Goal: Download file/media

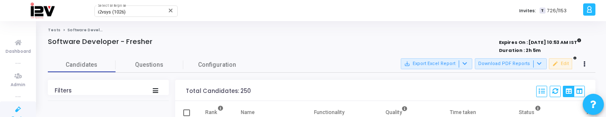
click at [14, 108] on icon at bounding box center [18, 109] width 18 height 11
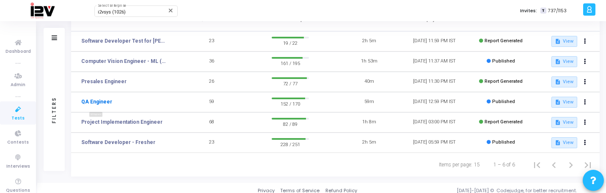
click at [107, 103] on link "QA Engineer" at bounding box center [96, 102] width 31 height 8
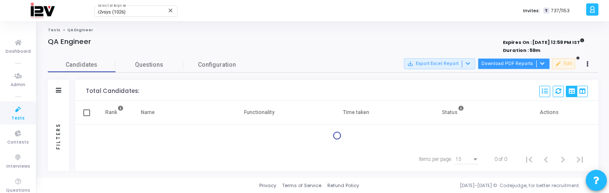
click at [540, 63] on icon at bounding box center [542, 63] width 5 height 5
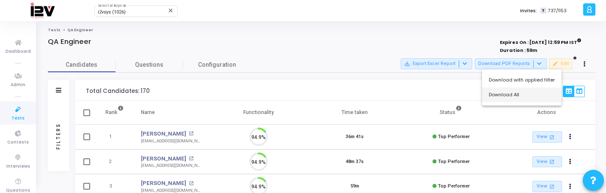
click at [522, 92] on button "Download All" at bounding box center [521, 95] width 79 height 15
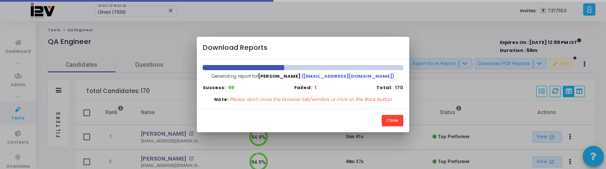
scroll to position [4, 4]
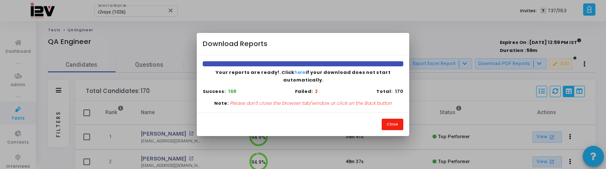
click at [392, 117] on button "Close" at bounding box center [392, 124] width 22 height 11
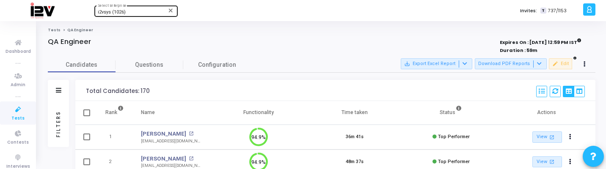
click at [146, 11] on div "i2vsys (1026)" at bounding box center [132, 12] width 68 height 5
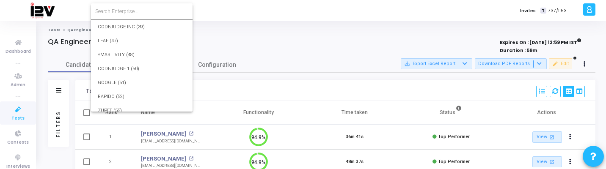
click at [146, 11] on input at bounding box center [141, 12] width 93 height 8
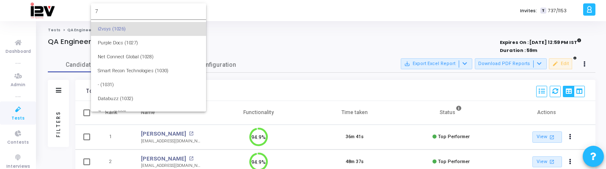
scroll to position [0, 0]
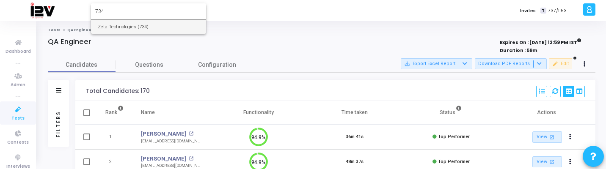
type input "734"
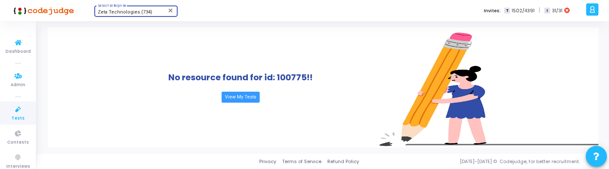
click at [15, 105] on icon at bounding box center [18, 109] width 18 height 11
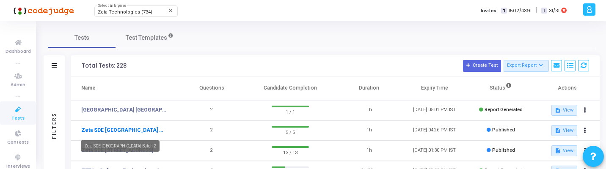
click at [134, 117] on link "Zeta SDE [GEOGRAPHIC_DATA] Batch 2" at bounding box center [123, 130] width 85 height 8
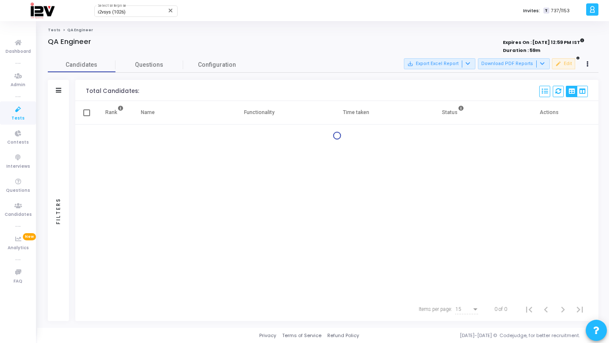
click at [21, 111] on icon at bounding box center [18, 109] width 18 height 11
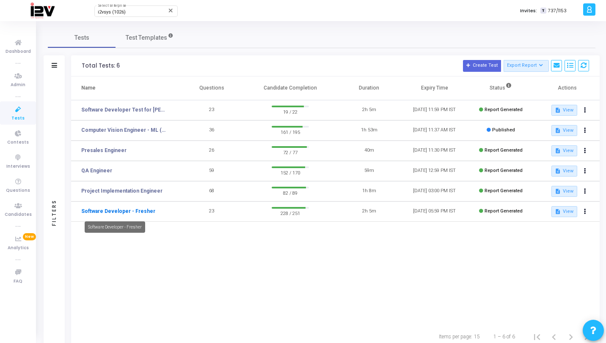
click at [137, 214] on link "Software Developer - Fresher" at bounding box center [118, 212] width 74 height 8
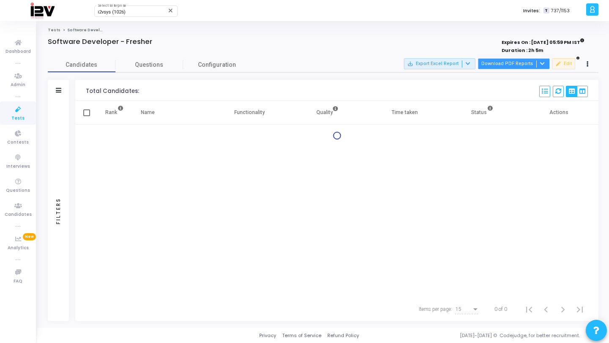
click at [522, 63] on button "Download PDF Reports" at bounding box center [514, 63] width 72 height 11
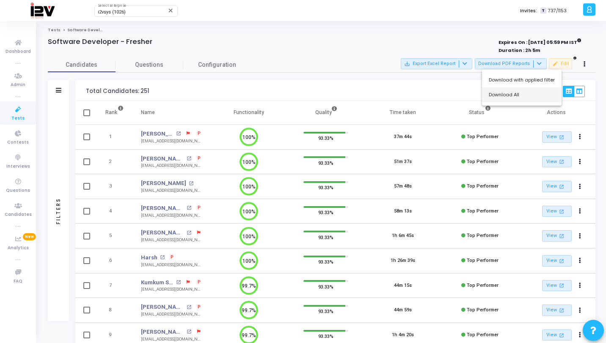
click at [515, 98] on button "Download All" at bounding box center [521, 95] width 79 height 15
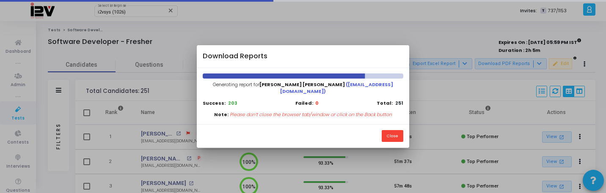
click at [389, 112] on p "Please don’t close the browser tab/window or click on the Back button" at bounding box center [311, 114] width 162 height 7
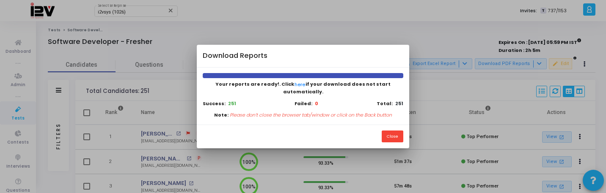
click at [369, 125] on div "Close" at bounding box center [303, 137] width 212 height 24
click at [392, 131] on button "Close" at bounding box center [392, 136] width 22 height 11
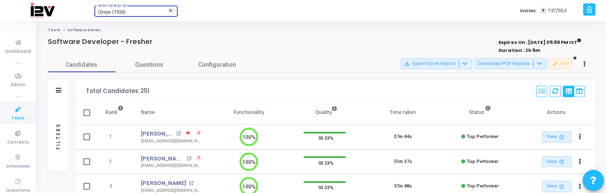
click at [140, 11] on div "i2vsys (1026)" at bounding box center [132, 12] width 68 height 5
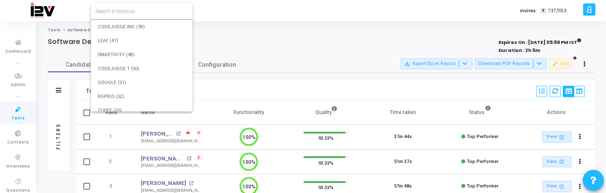
click at [140, 11] on input at bounding box center [141, 12] width 93 height 8
type input "734"
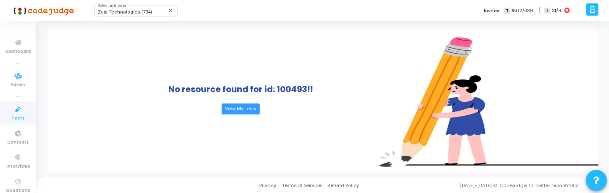
click at [18, 107] on icon at bounding box center [18, 109] width 18 height 11
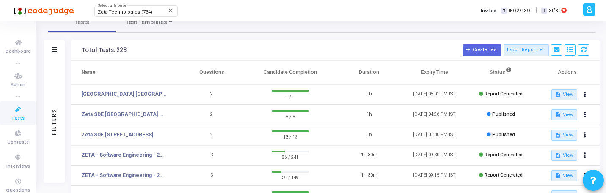
scroll to position [30, 0]
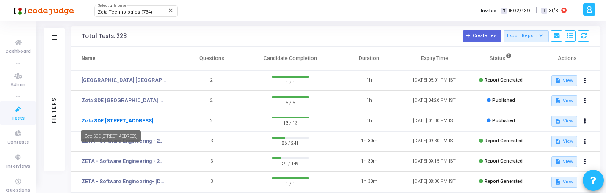
click at [129, 119] on link "Zeta SDE 2 Hiring Drive Hyderabad Batch 1" at bounding box center [117, 121] width 72 height 8
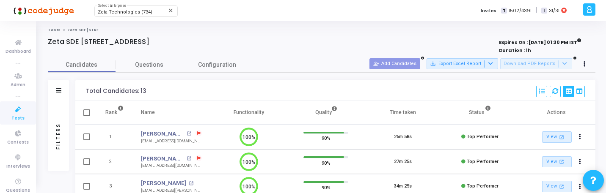
scroll to position [4, 4]
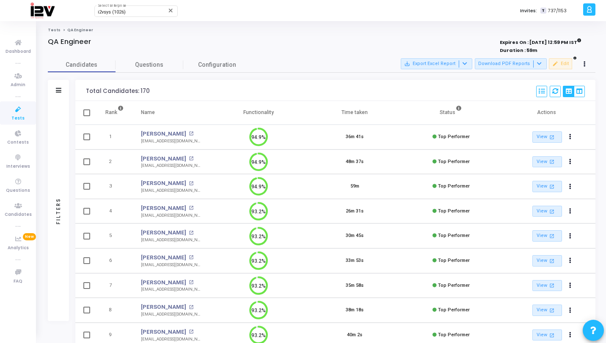
click at [59, 110] on div "Filters" at bounding box center [58, 211] width 21 height 220
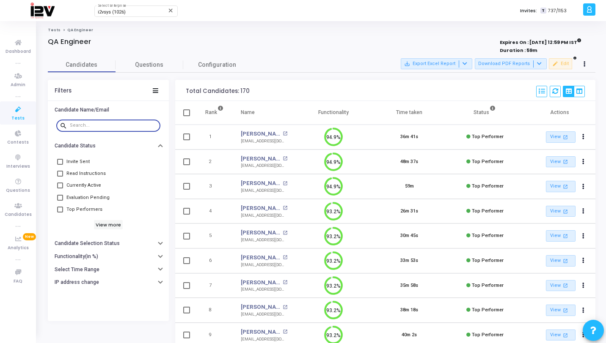
click at [86, 126] on input "text" at bounding box center [113, 125] width 87 height 5
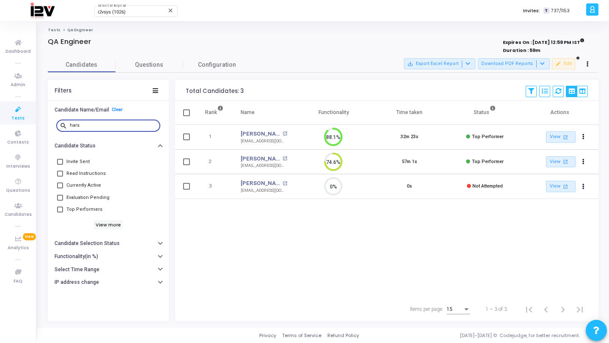
click at [101, 126] on input "hars" at bounding box center [113, 125] width 87 height 5
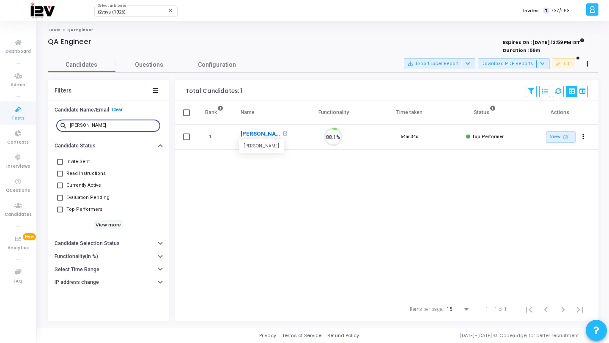
drag, startPoint x: 242, startPoint y: 135, endPoint x: 247, endPoint y: 135, distance: 5.1
click at [247, 135] on link "Ajeet Kumar" at bounding box center [261, 134] width 40 height 8
click at [135, 126] on input "ajeet" at bounding box center [113, 125] width 87 height 5
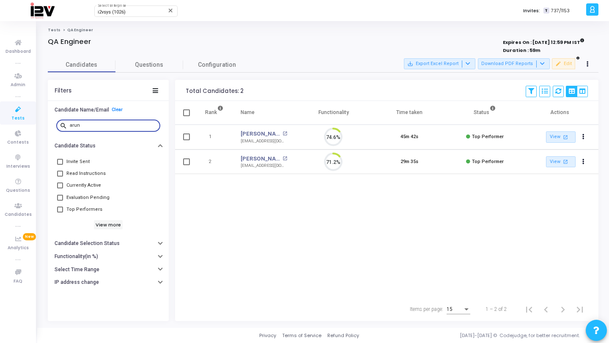
scroll to position [18, 22]
type input "arun"
click at [259, 134] on link "[PERSON_NAME]" at bounding box center [261, 134] width 40 height 8
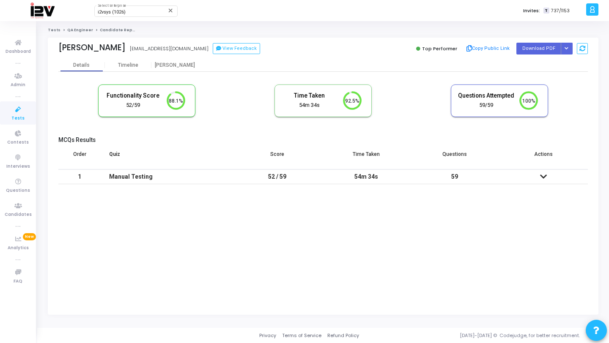
scroll to position [4, 4]
click at [564, 51] on button "Button group with nested dropdown" at bounding box center [567, 48] width 12 height 11
click at [550, 61] on button "Regenerate PDF" at bounding box center [539, 66] width 65 height 14
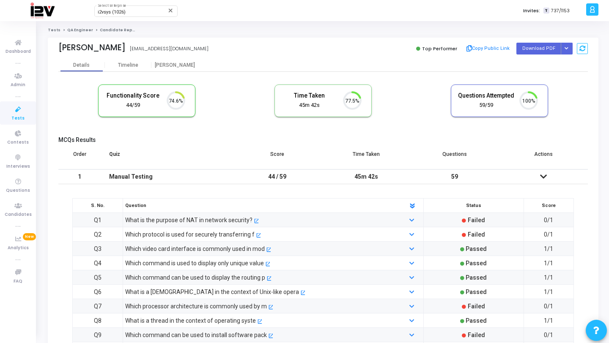
scroll to position [18, 22]
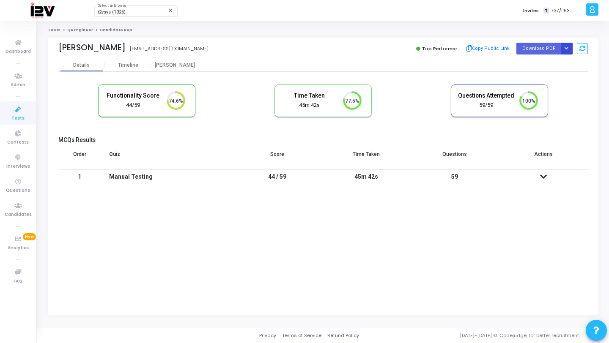
click at [567, 47] on icon "Button group with nested dropdown" at bounding box center [566, 49] width 4 height 4
click at [556, 63] on button "Regenerate PDF" at bounding box center [539, 66] width 65 height 14
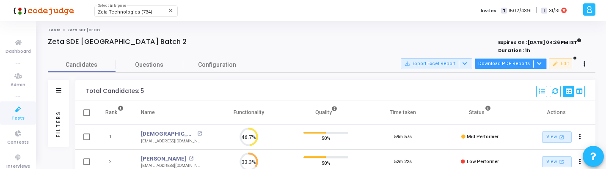
click at [508, 63] on button "Download PDF Reports" at bounding box center [510, 63] width 72 height 11
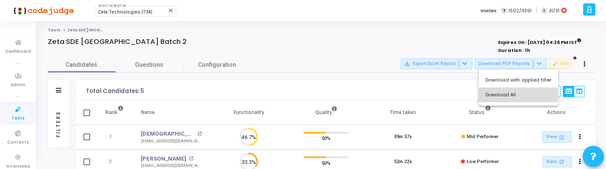
click at [504, 96] on button "Download All" at bounding box center [517, 95] width 79 height 15
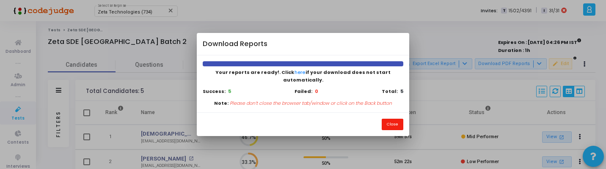
click at [396, 119] on button "Close" at bounding box center [392, 124] width 22 height 11
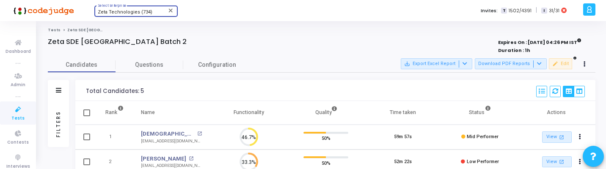
click at [137, 13] on span "Zeta Technologies (734)" at bounding box center [125, 11] width 55 height 5
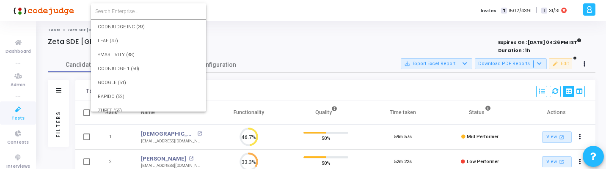
scroll to position [9249, 0]
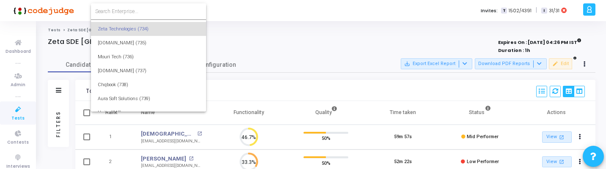
click at [144, 13] on input at bounding box center [148, 12] width 107 height 8
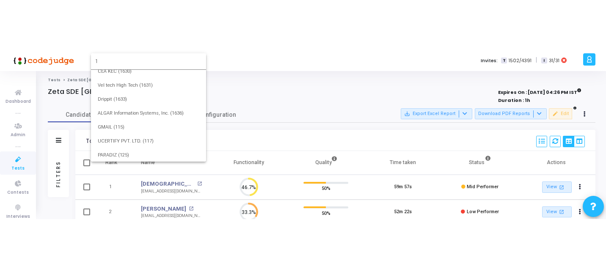
scroll to position [0, 0]
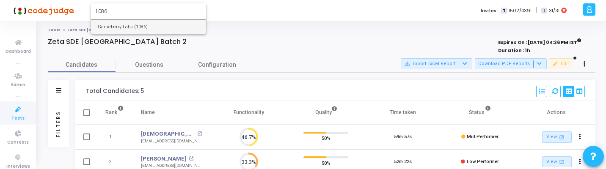
type input "1086"
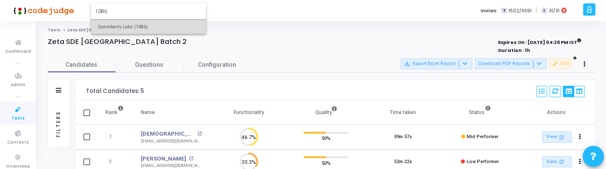
click at [138, 23] on span "Gameberry Labs (1086)" at bounding box center [148, 27] width 101 height 14
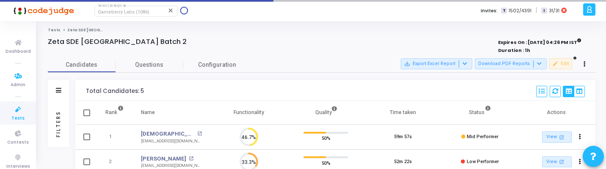
click at [16, 117] on span "Tests" at bounding box center [17, 118] width 13 height 7
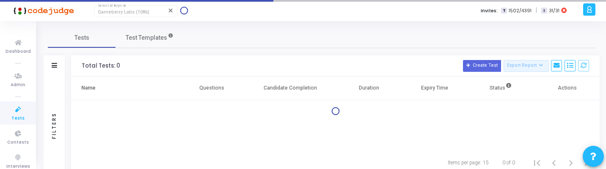
click at [16, 117] on span "Tests" at bounding box center [17, 118] width 13 height 7
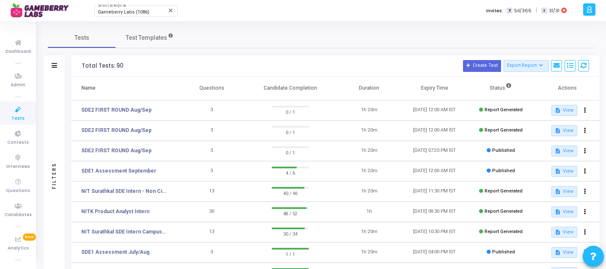
click at [58, 150] on div "Filters" at bounding box center [54, 175] width 8 height 93
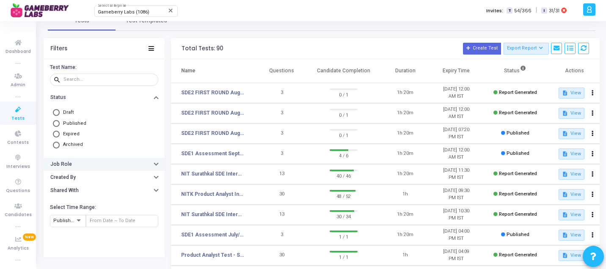
scroll to position [22, 0]
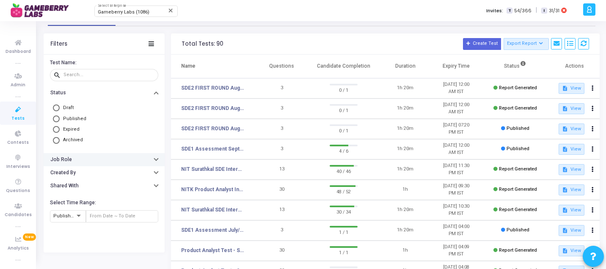
click at [92, 162] on button "Job Role" at bounding box center [104, 159] width 121 height 13
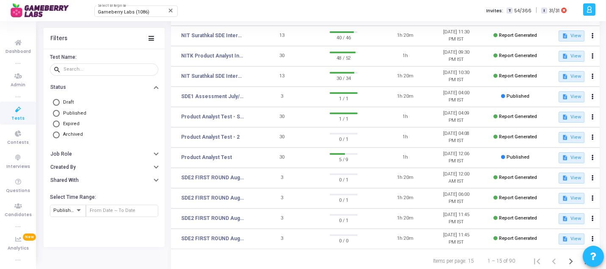
scroll to position [181, 0]
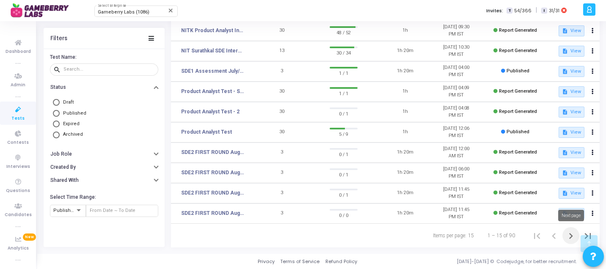
click at [567, 169] on icon "Next page" at bounding box center [570, 236] width 12 height 12
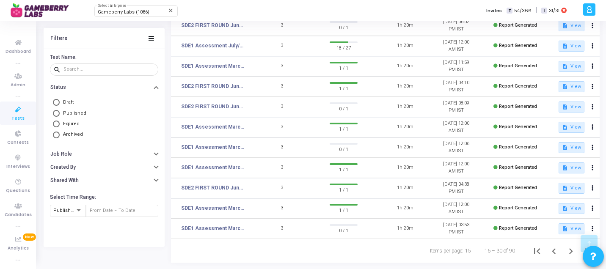
scroll to position [181, 0]
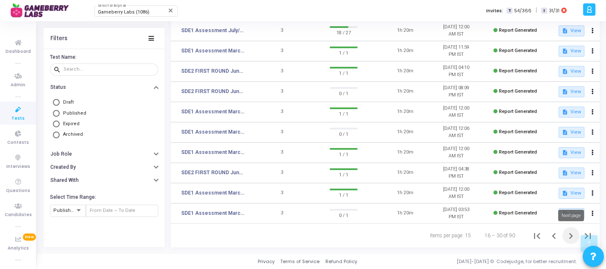
click at [566, 169] on icon "Next page" at bounding box center [570, 236] width 12 height 12
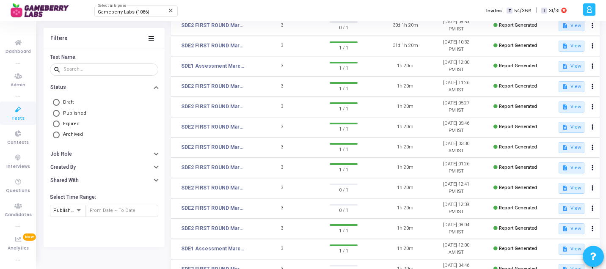
scroll to position [181, 0]
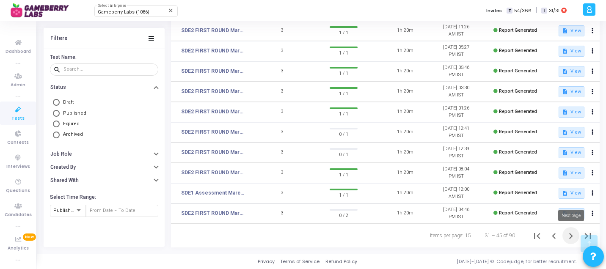
click at [565, 169] on icon "Next page" at bounding box center [570, 236] width 12 height 12
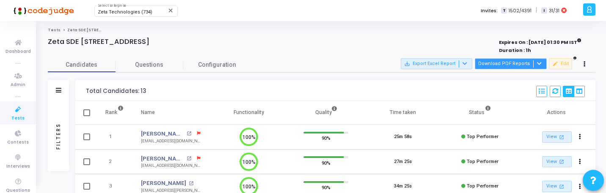
click at [522, 66] on button "Download PDF Reports" at bounding box center [510, 63] width 72 height 11
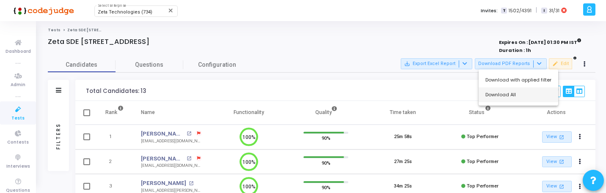
click at [516, 94] on button "Download All" at bounding box center [517, 95] width 79 height 15
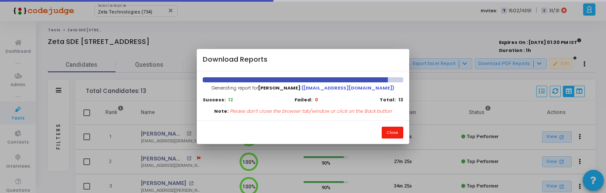
click at [393, 134] on button "Close" at bounding box center [392, 132] width 22 height 11
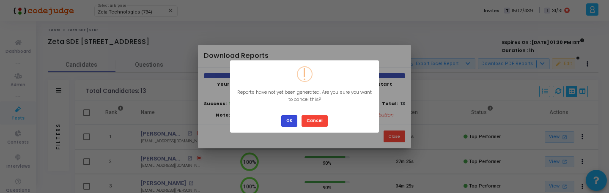
click at [289, 119] on button "OK" at bounding box center [289, 120] width 16 height 11
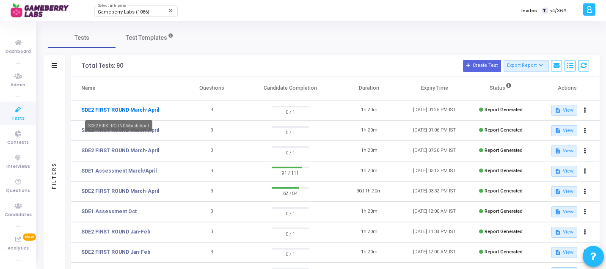
click at [141, 109] on link "SDE2 FIRST ROUND March-April" at bounding box center [120, 110] width 78 height 8
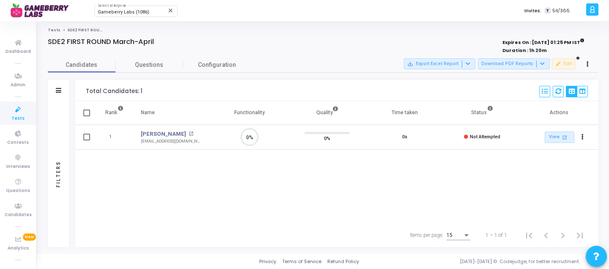
scroll to position [18, 22]
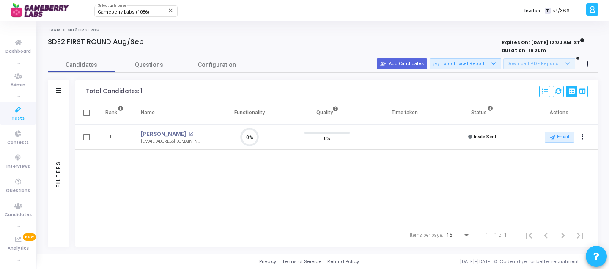
scroll to position [18, 22]
